Goal: Information Seeking & Learning: Learn about a topic

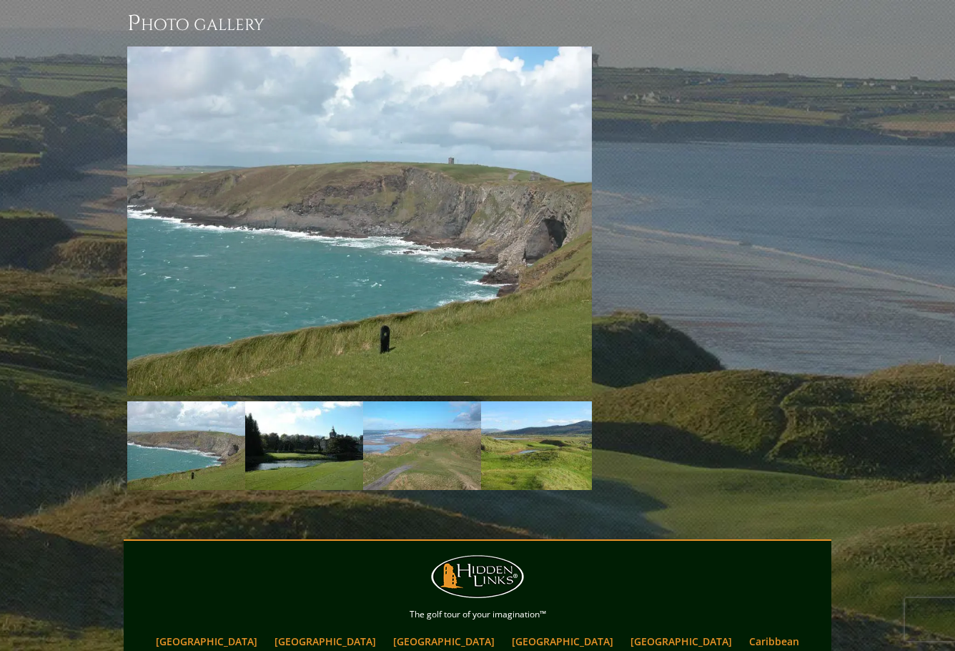
scroll to position [1850, 0]
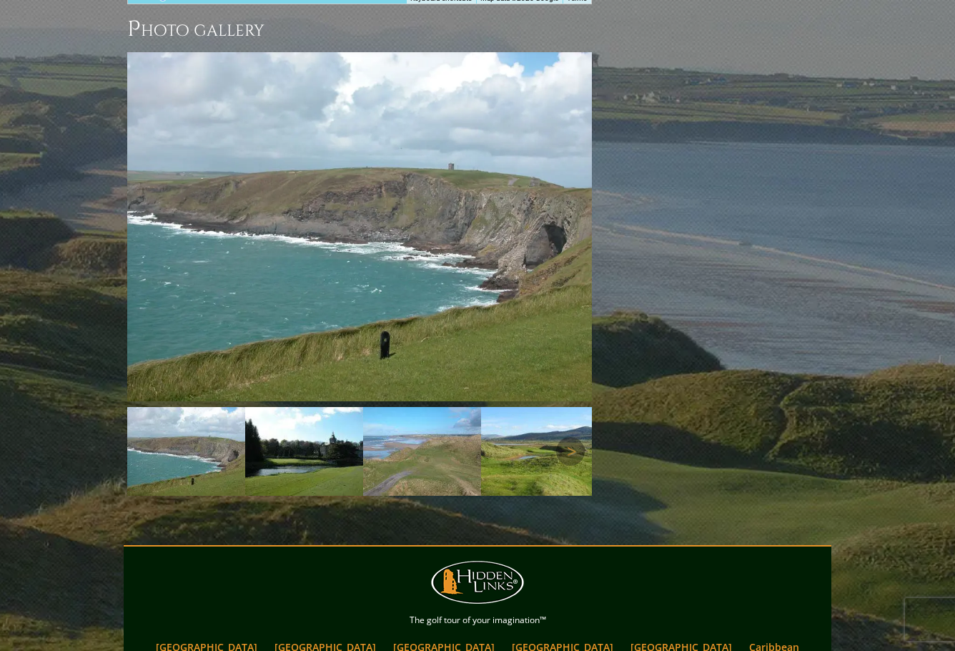
click at [316, 407] on img at bounding box center [304, 451] width 118 height 89
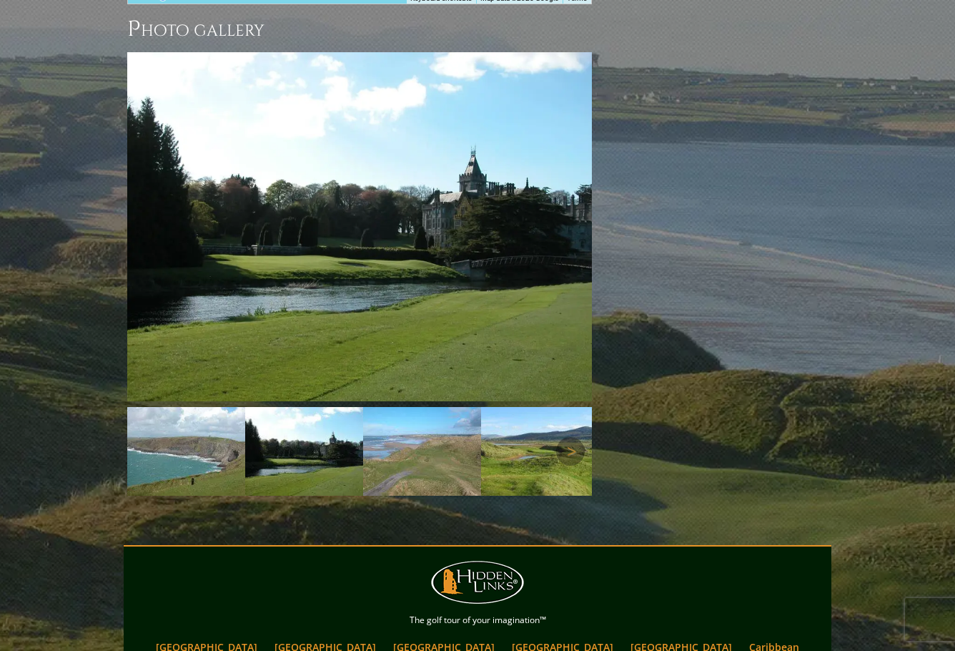
scroll to position [1778, 0]
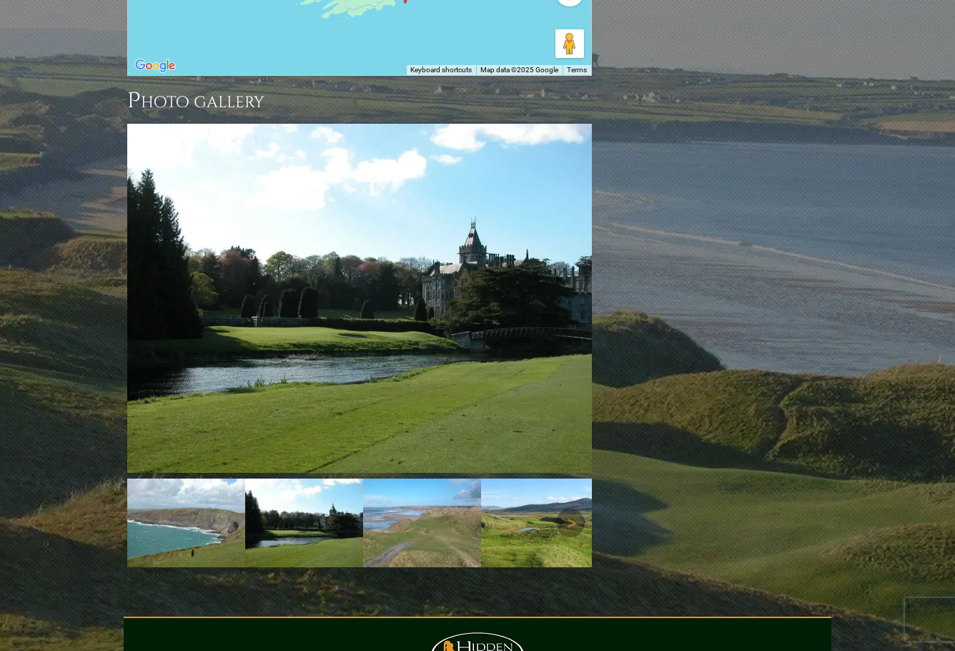
click at [380, 478] on img at bounding box center [422, 522] width 118 height 89
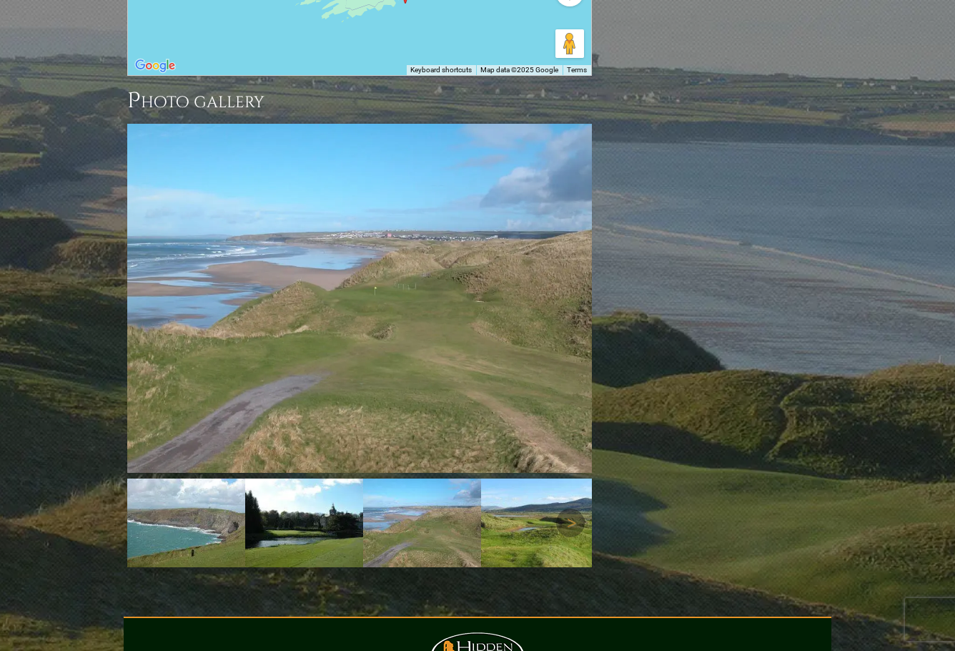
click at [503, 478] on img at bounding box center [540, 522] width 118 height 89
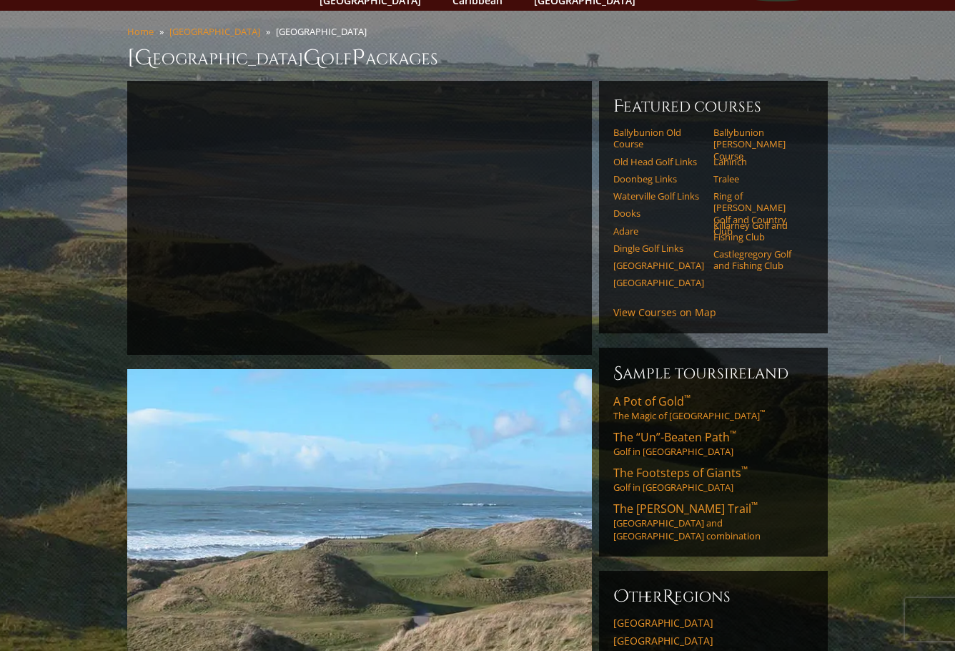
scroll to position [0, 0]
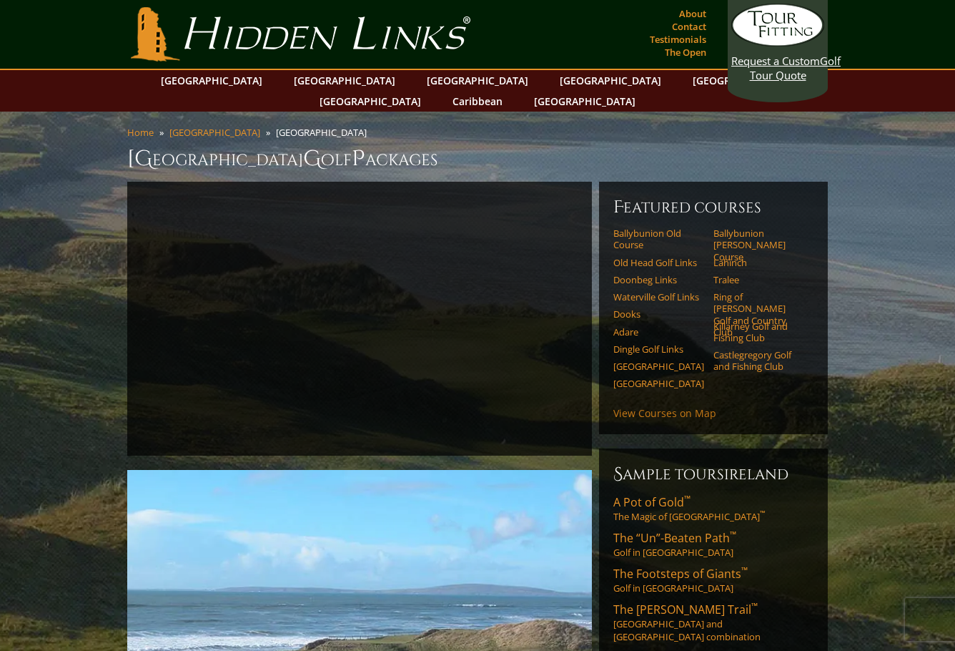
click at [638, 406] on link "View Courses on Map" at bounding box center [664, 413] width 103 height 14
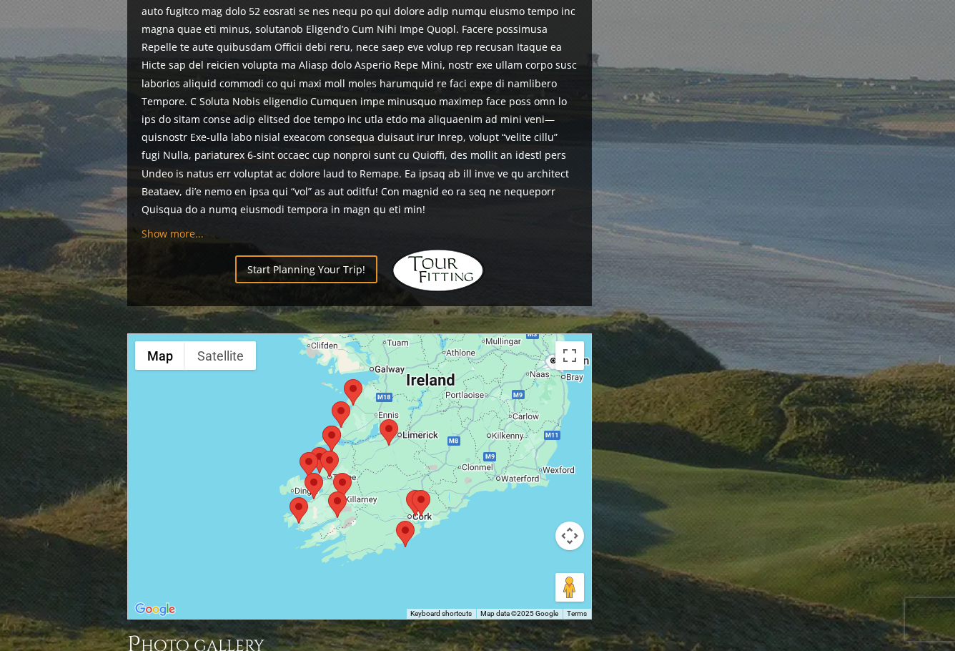
scroll to position [1225, 0]
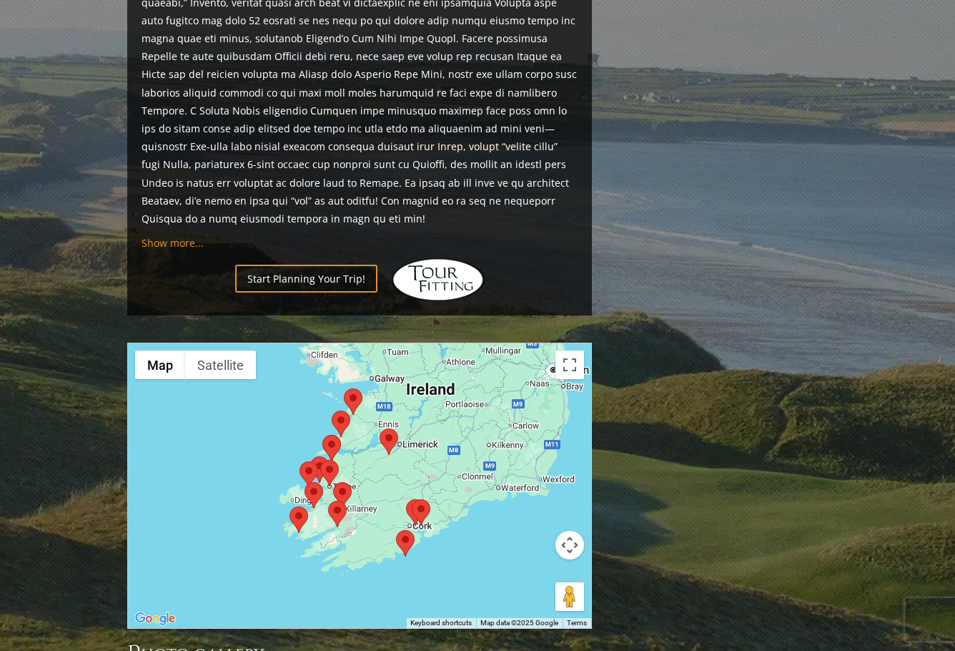
click at [344, 388] on area at bounding box center [344, 388] width 0 height 0
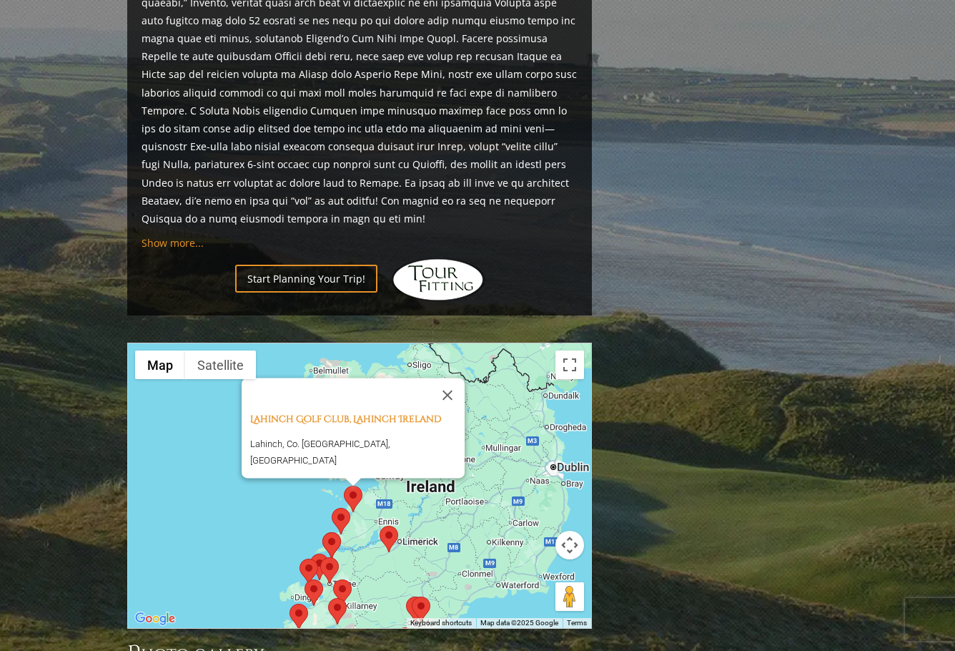
click at [332, 508] on area at bounding box center [332, 508] width 0 height 0
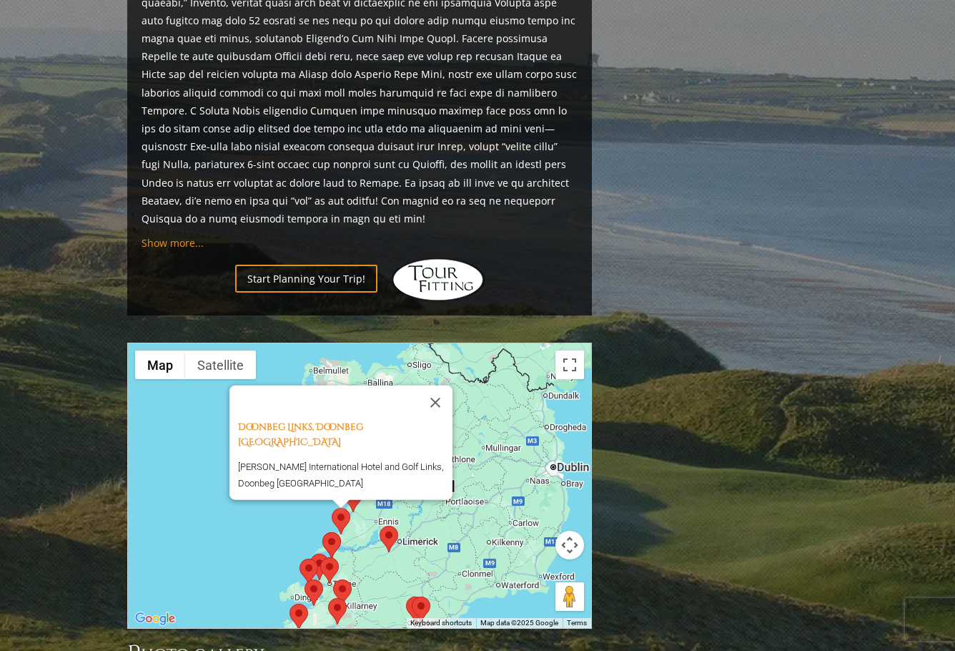
click at [322, 532] on area at bounding box center [322, 532] width 0 height 0
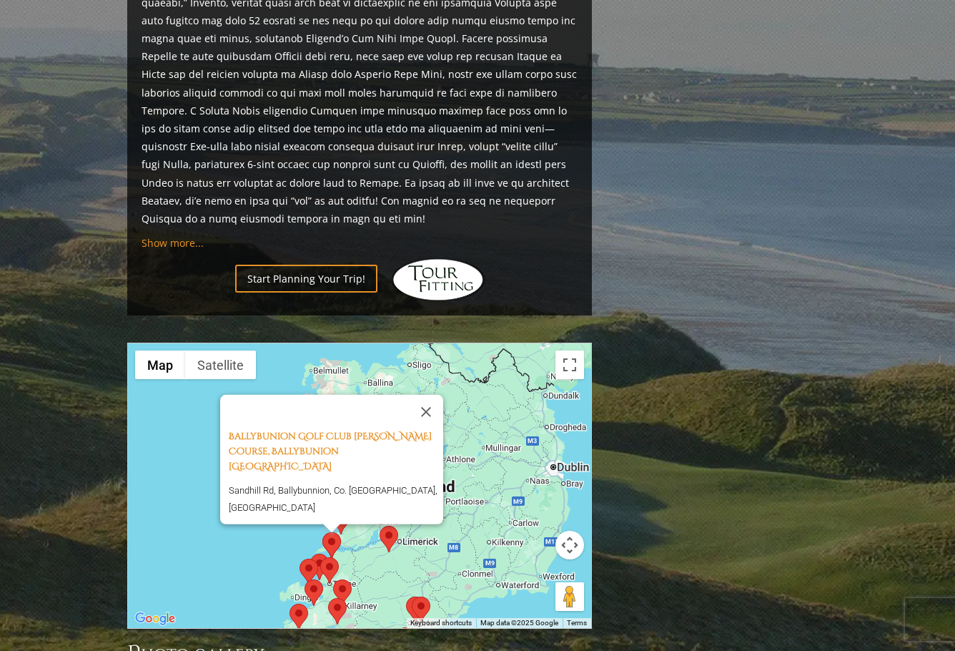
click at [320, 557] on area at bounding box center [320, 557] width 0 height 0
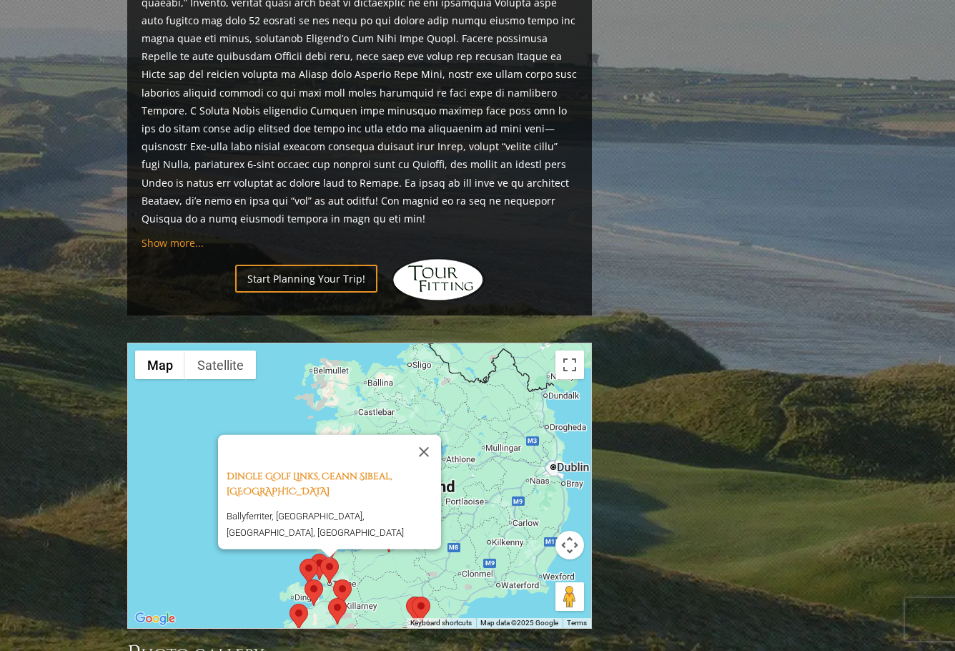
click at [412, 596] on area at bounding box center [412, 596] width 0 height 0
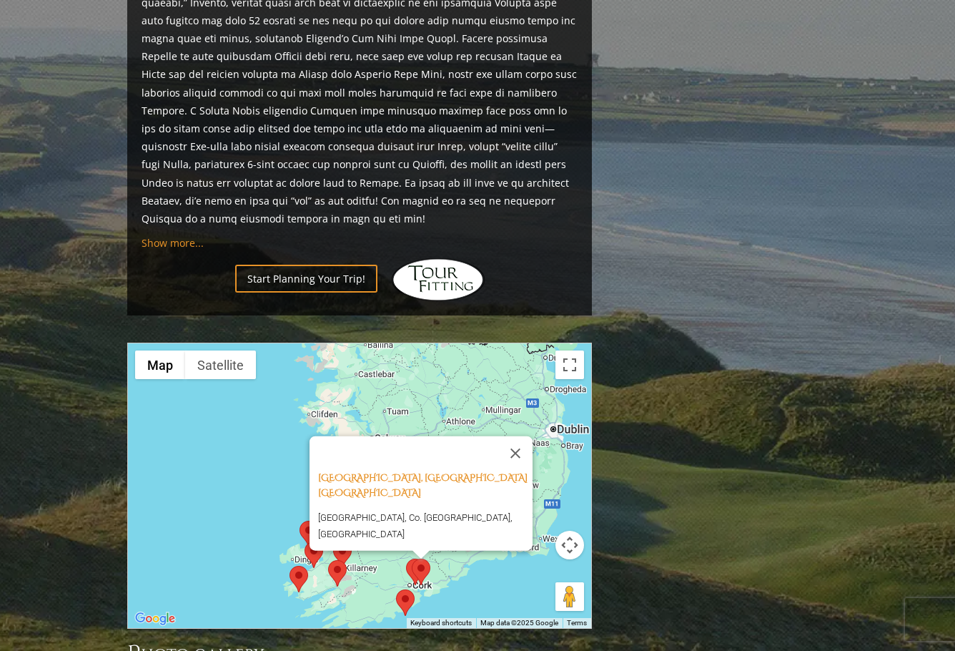
click at [396, 589] on area at bounding box center [396, 589] width 0 height 0
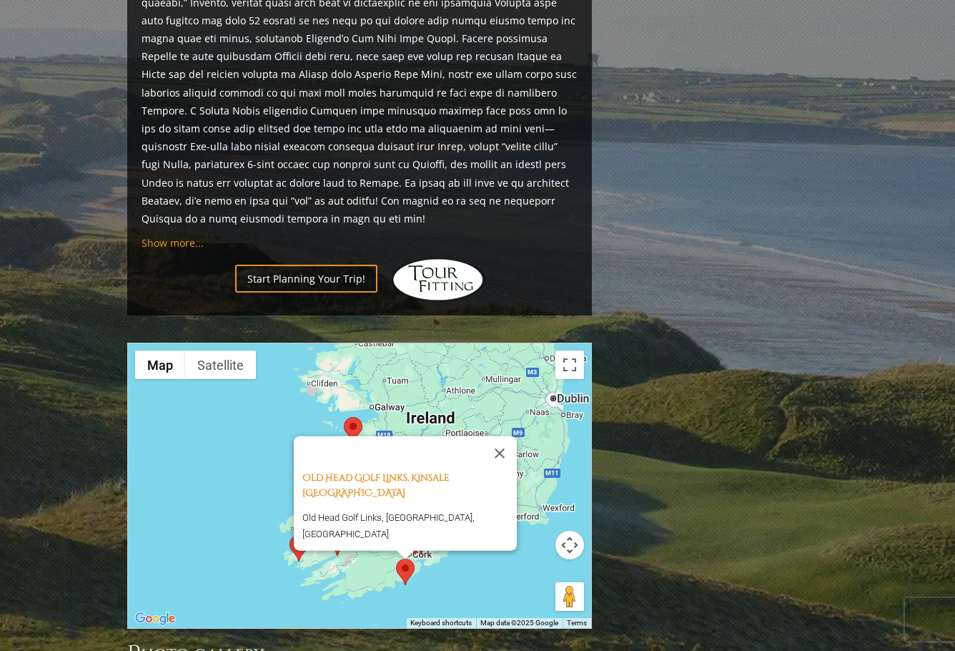
click at [290, 535] on area at bounding box center [290, 535] width 0 height 0
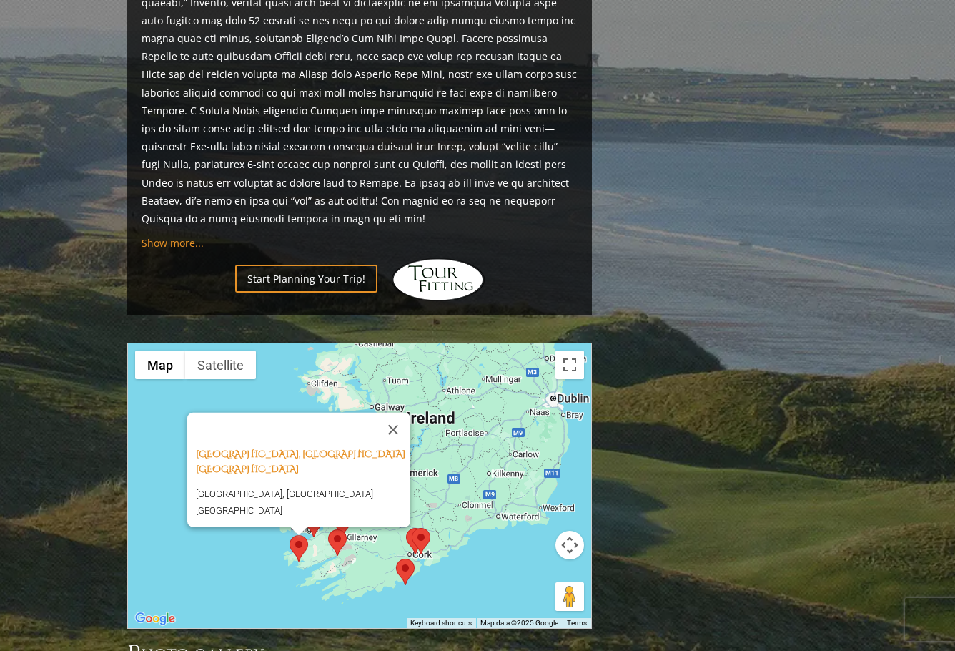
click at [328, 529] on area at bounding box center [328, 529] width 0 height 0
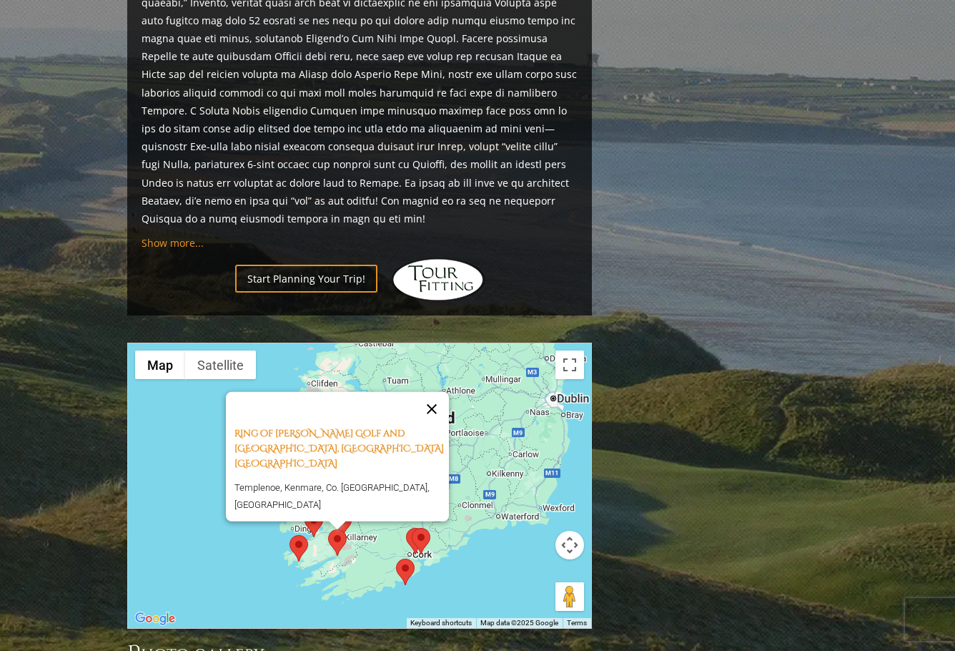
click at [440, 392] on button "Close" at bounding box center [432, 409] width 34 height 34
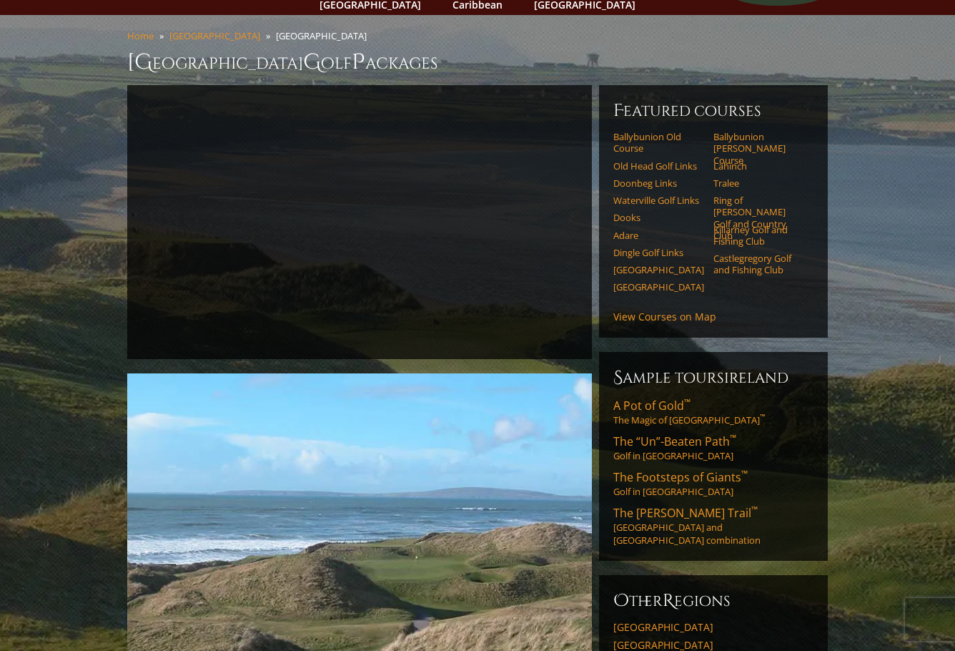
scroll to position [62, 0]
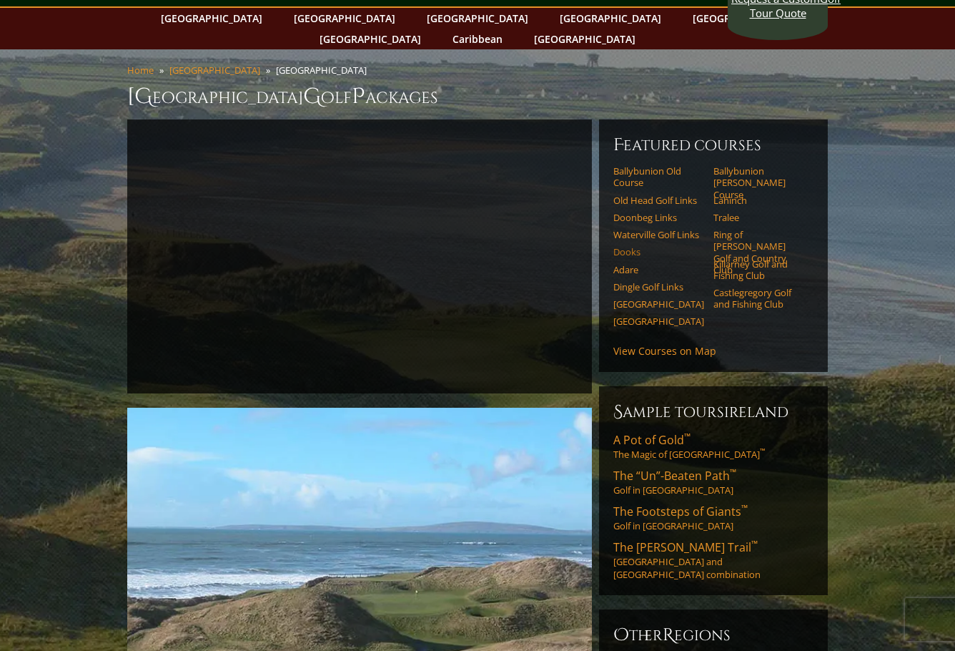
click at [633, 246] on link "Dooks" at bounding box center [658, 251] width 91 height 11
